Goal: Book appointment/travel/reservation

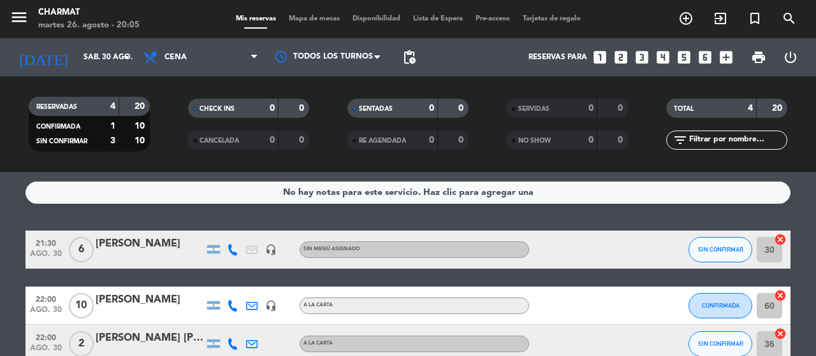
click at [330, 251] on span "Sin menú asignado" at bounding box center [331, 249] width 57 height 5
click at [773, 252] on input "30" at bounding box center [769, 249] width 25 height 25
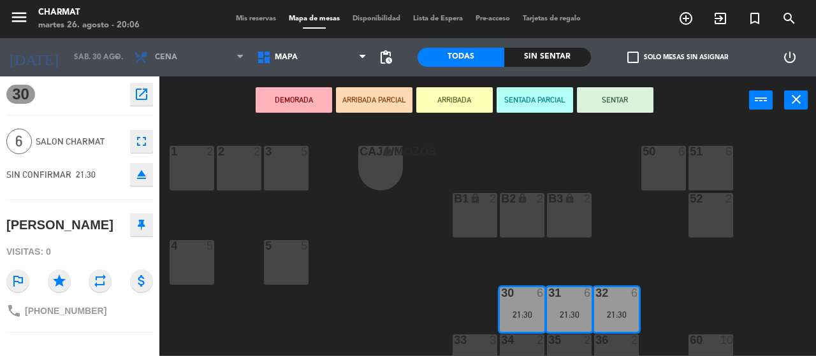
scroll to position [111, 0]
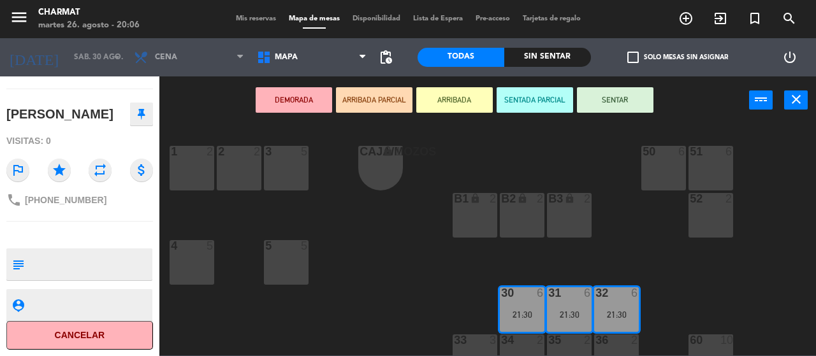
click at [80, 336] on button "Cancelar" at bounding box center [79, 335] width 147 height 29
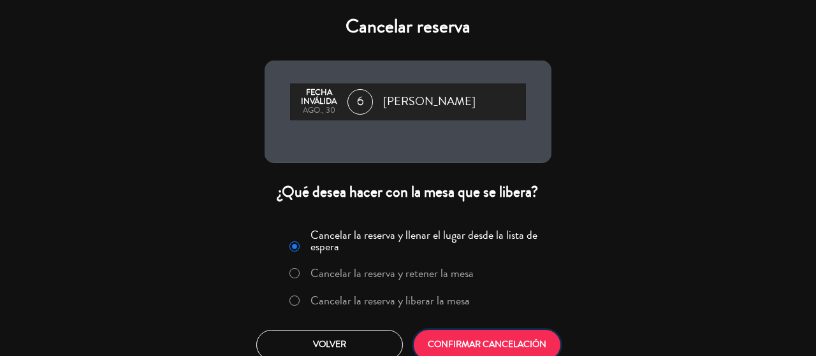
click at [477, 339] on button "CONFIRMAR CANCELACIÓN" at bounding box center [487, 345] width 147 height 30
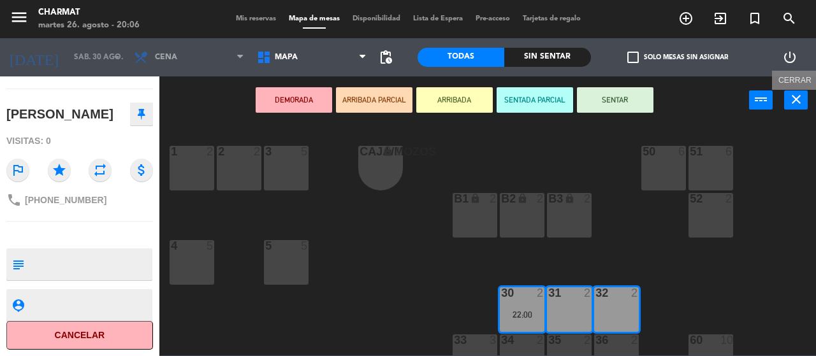
click at [798, 101] on icon "close" at bounding box center [796, 99] width 15 height 15
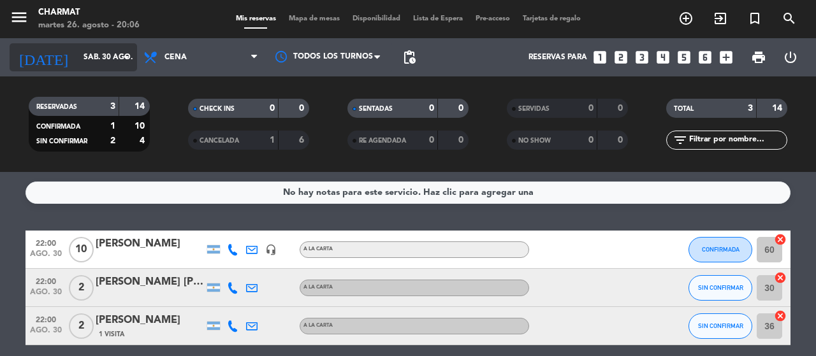
click at [129, 56] on icon "arrow_drop_down" at bounding box center [126, 57] width 15 height 15
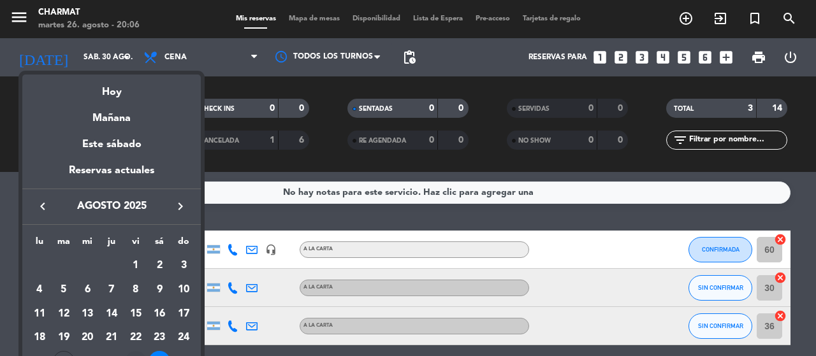
click at [140, 351] on td "29" at bounding box center [136, 362] width 24 height 24
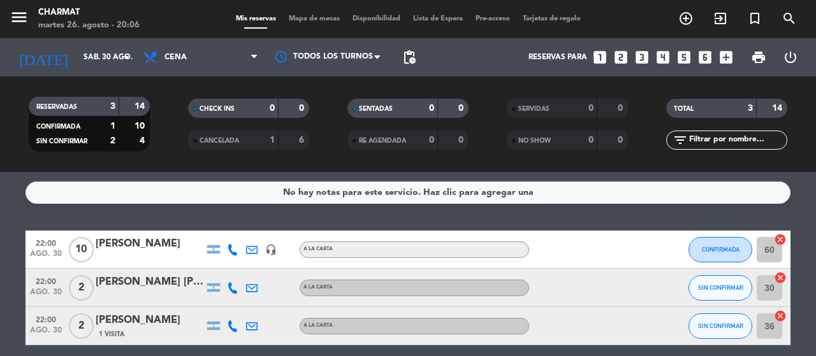
type input "vie. 29 ago."
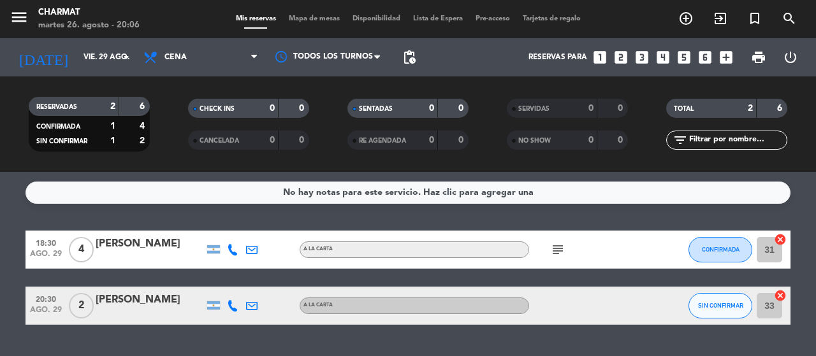
click at [618, 54] on icon "looks_two" at bounding box center [621, 57] width 17 height 17
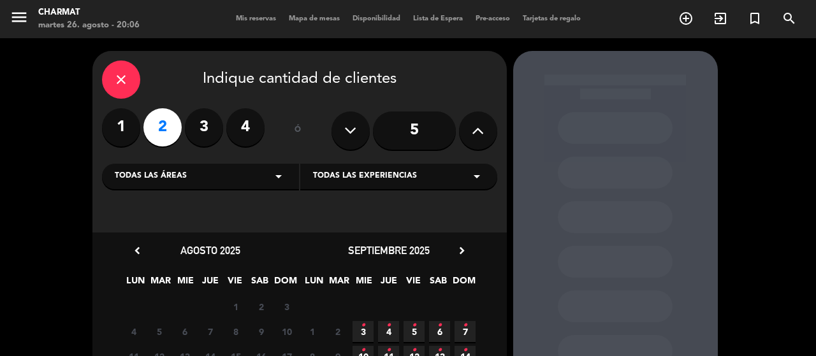
scroll to position [127, 0]
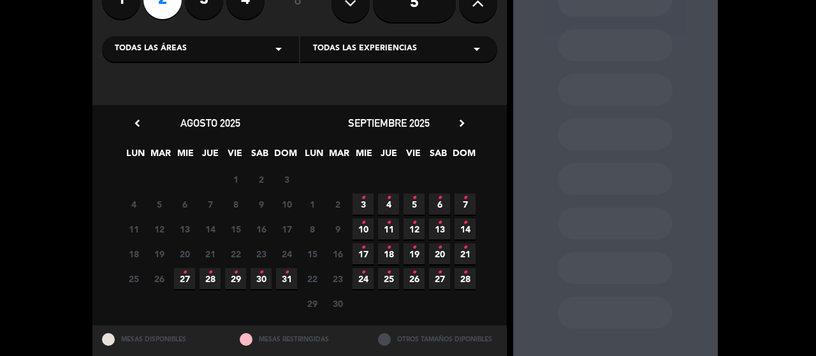
click at [236, 282] on icon "•" at bounding box center [235, 273] width 4 height 20
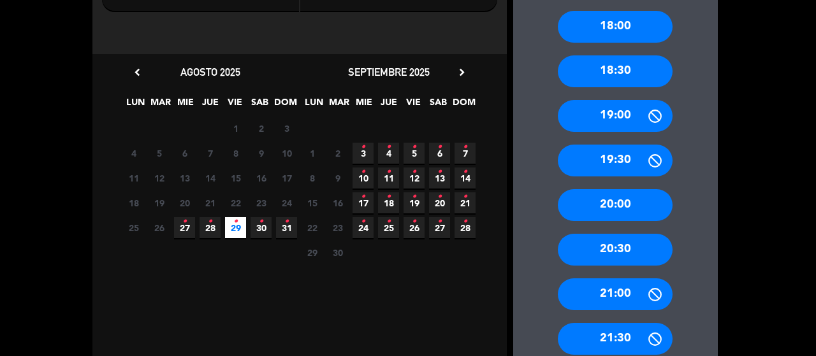
scroll to position [306, 0]
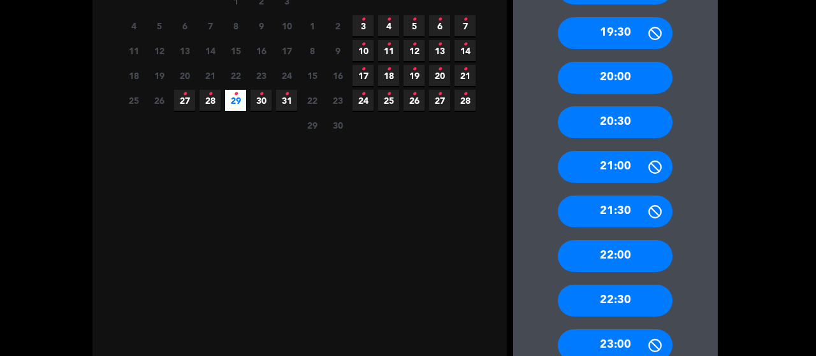
click at [619, 212] on div "21:30" at bounding box center [615, 212] width 115 height 32
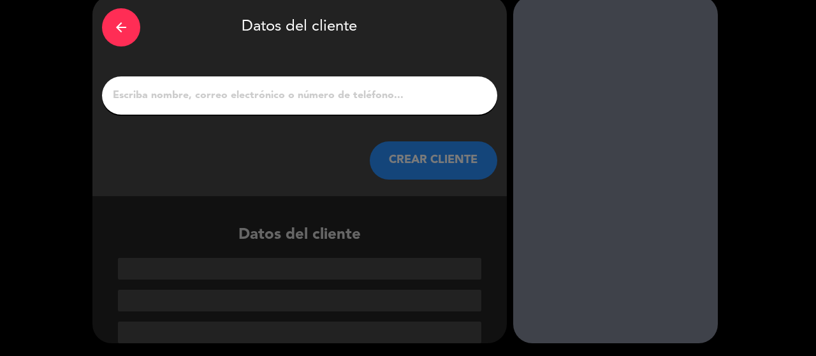
click at [328, 99] on input "1" at bounding box center [300, 96] width 376 height 18
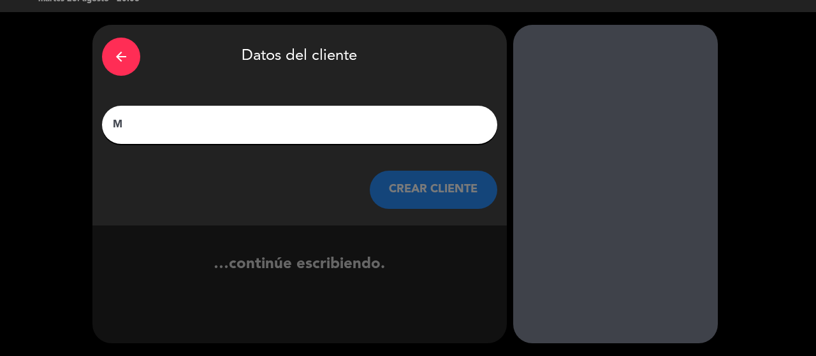
scroll to position [26, 0]
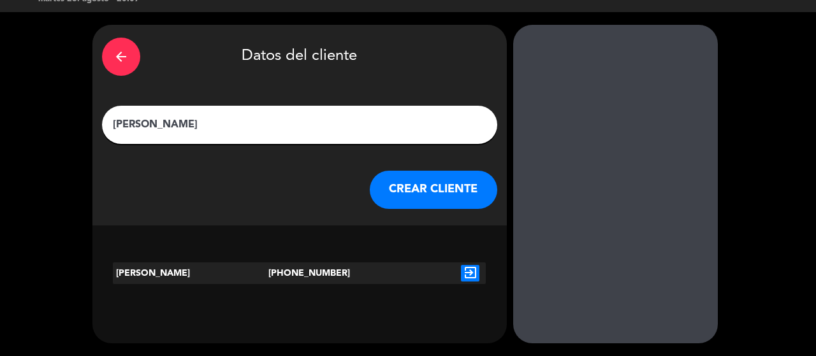
type input "[PERSON_NAME]"
click at [472, 271] on icon "exit_to_app" at bounding box center [470, 273] width 18 height 17
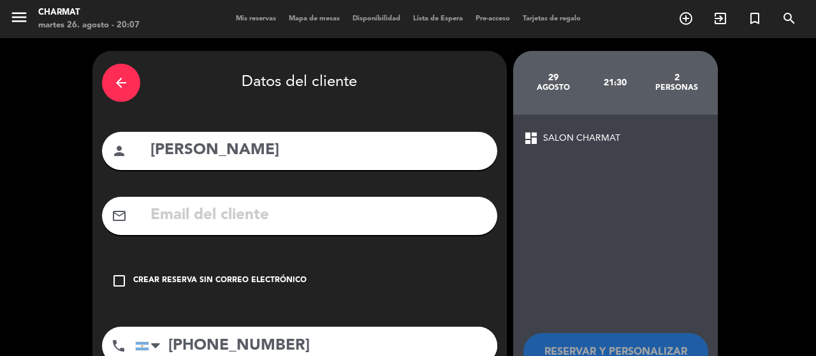
scroll to position [64, 0]
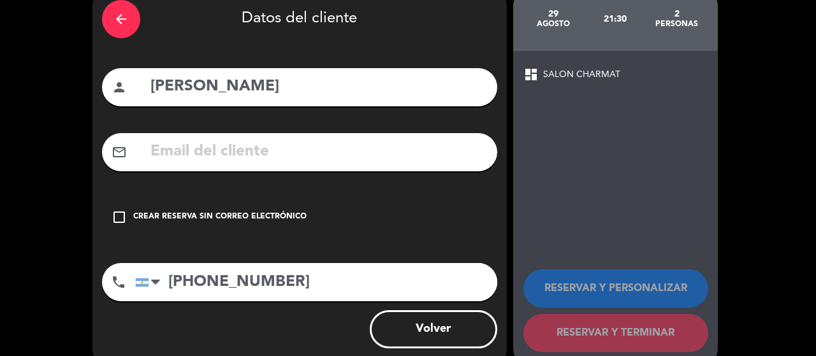
click at [118, 213] on icon "check_box_outline_blank" at bounding box center [119, 217] width 15 height 15
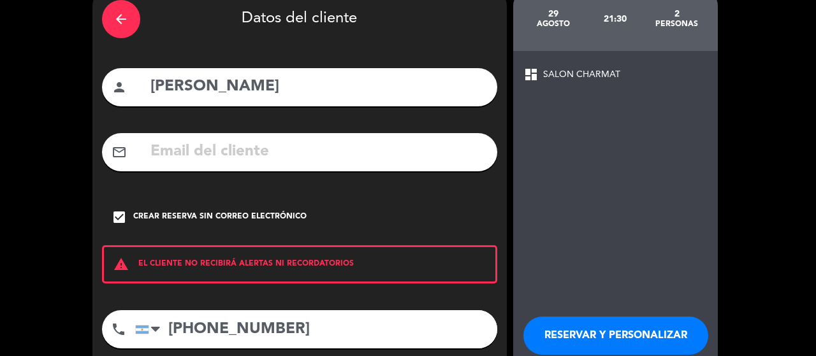
scroll to position [135, 0]
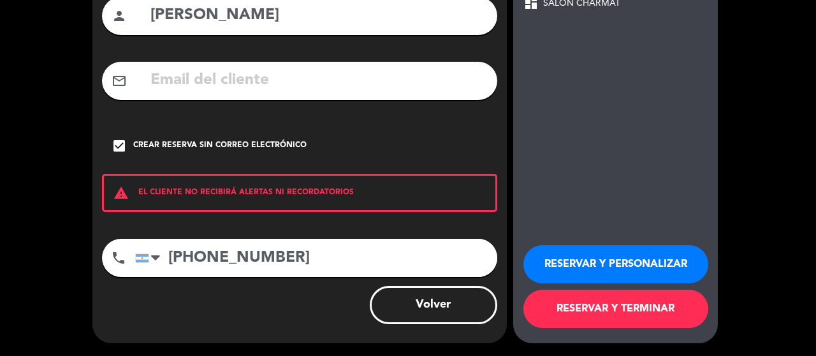
click at [613, 309] on button "RESERVAR Y TERMINAR" at bounding box center [615, 309] width 185 height 38
